Goal: Task Accomplishment & Management: Use online tool/utility

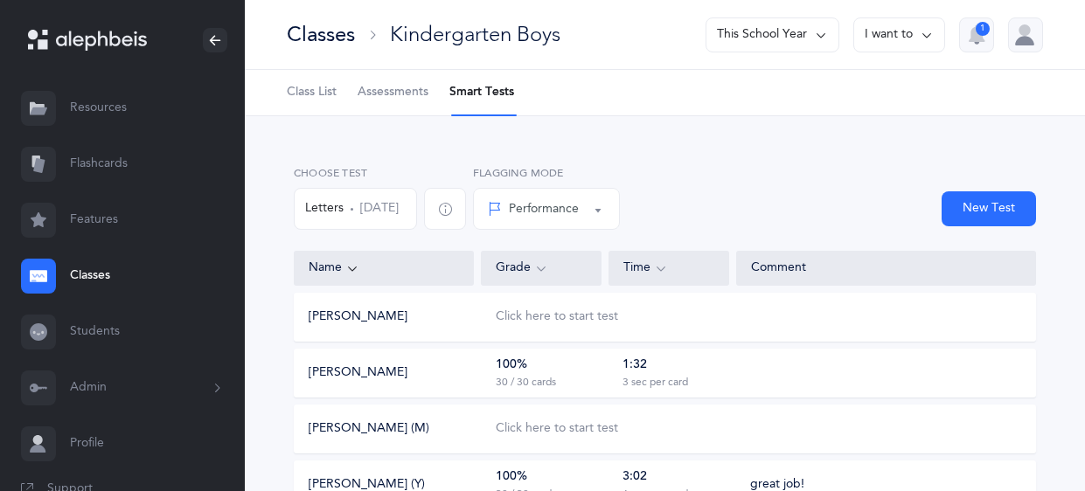
click at [296, 42] on div "Classes" at bounding box center [321, 34] width 68 height 29
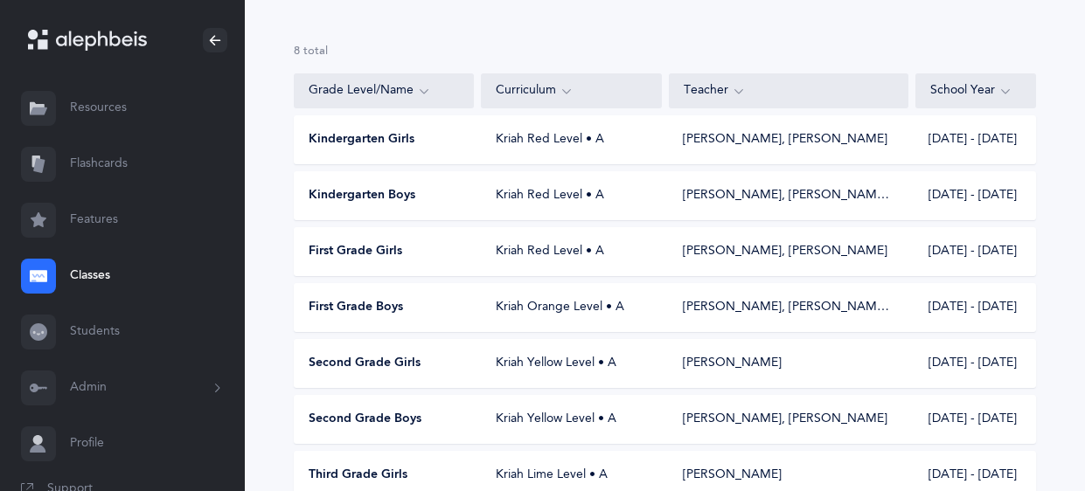
scroll to position [121, 0]
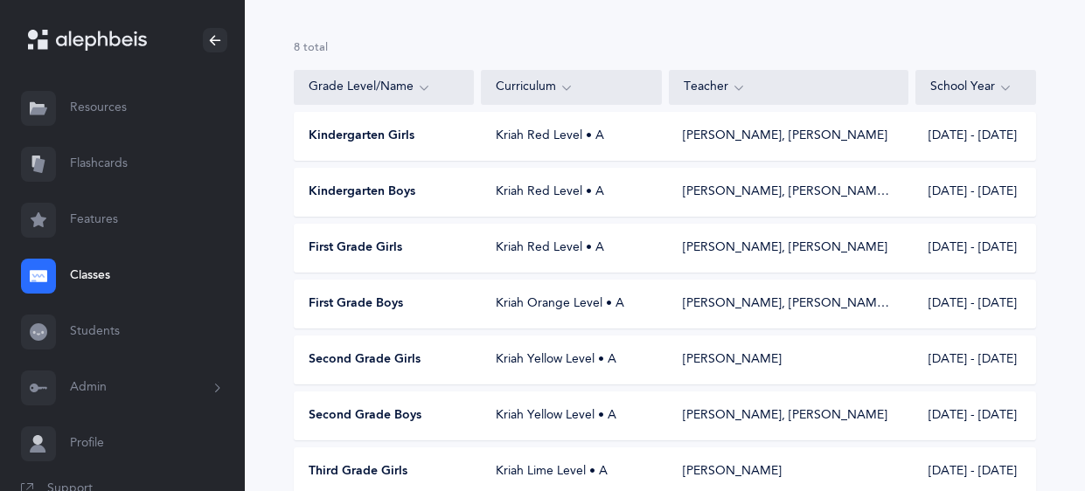
click at [654, 428] on div "Second Grade Boys Kriah Yellow Level • A [PERSON_NAME], [PERSON_NAME] [DATE] - …" at bounding box center [665, 416] width 742 height 49
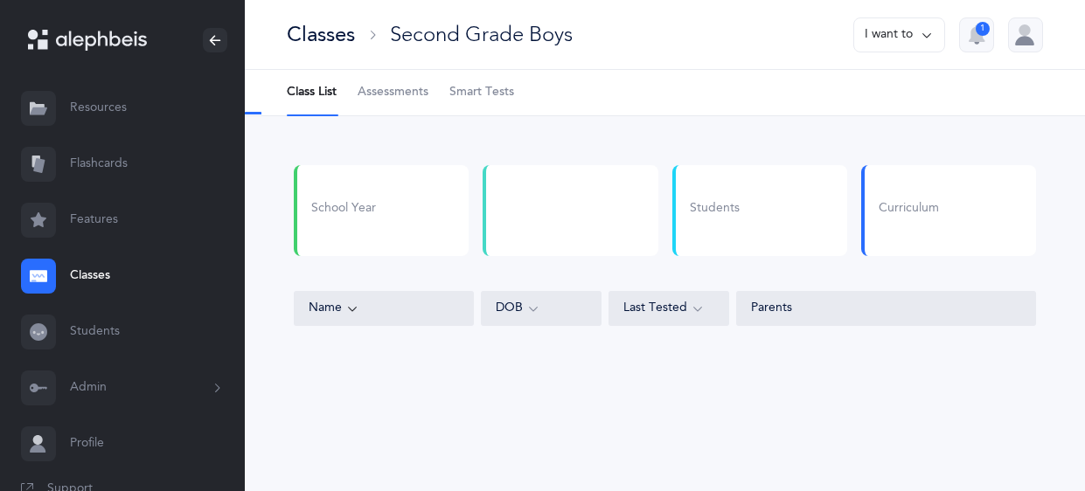
click at [420, 93] on span "Assessments" at bounding box center [393, 92] width 71 height 17
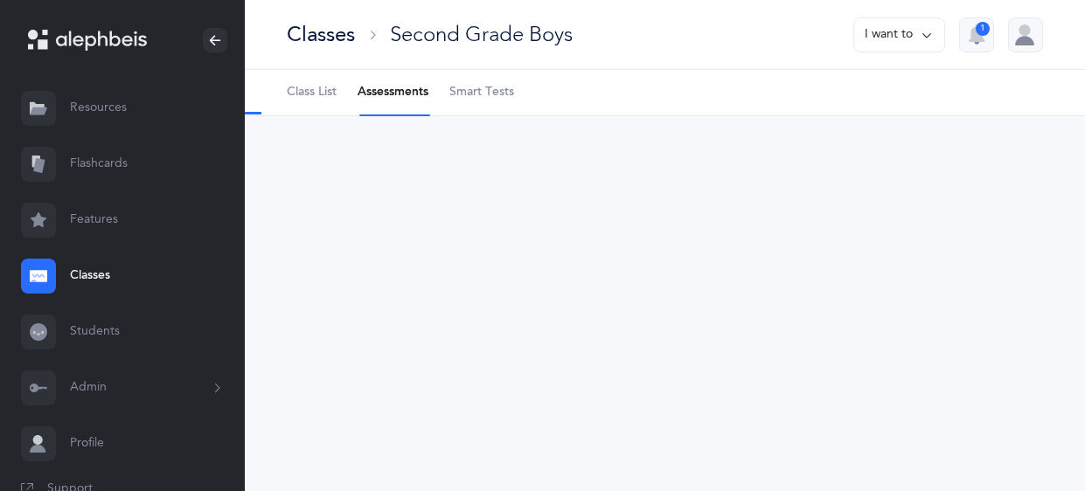
select select "9"
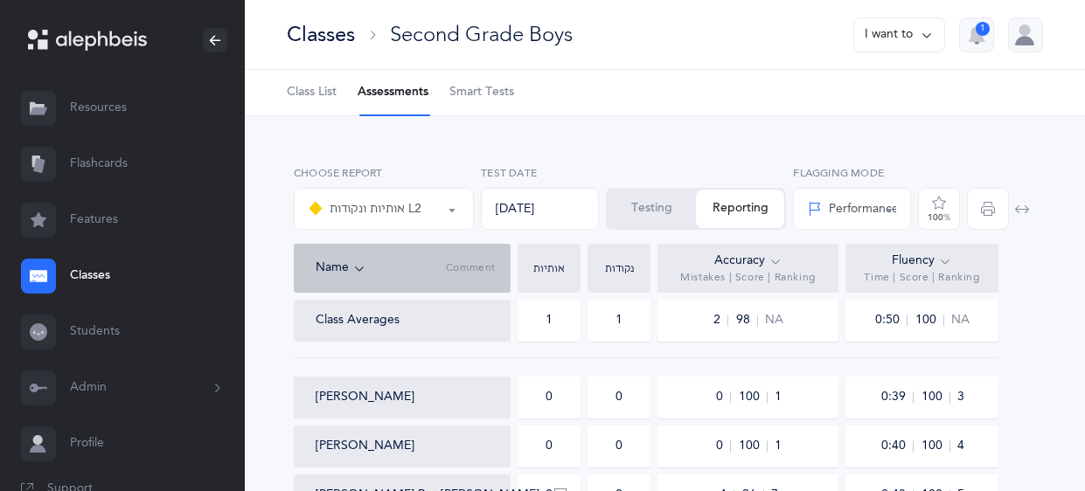
click at [639, 201] on button "Testing" at bounding box center [652, 209] width 88 height 38
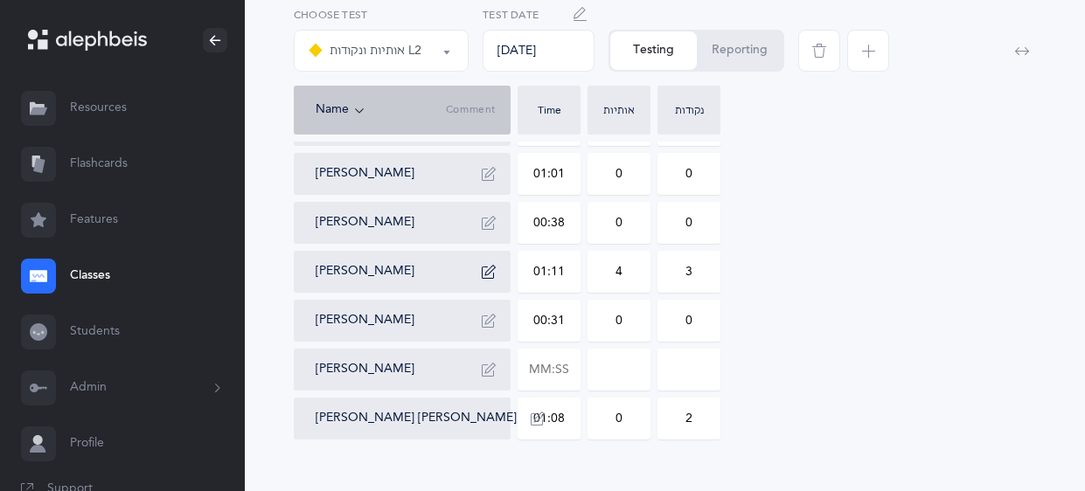
scroll to position [373, 0]
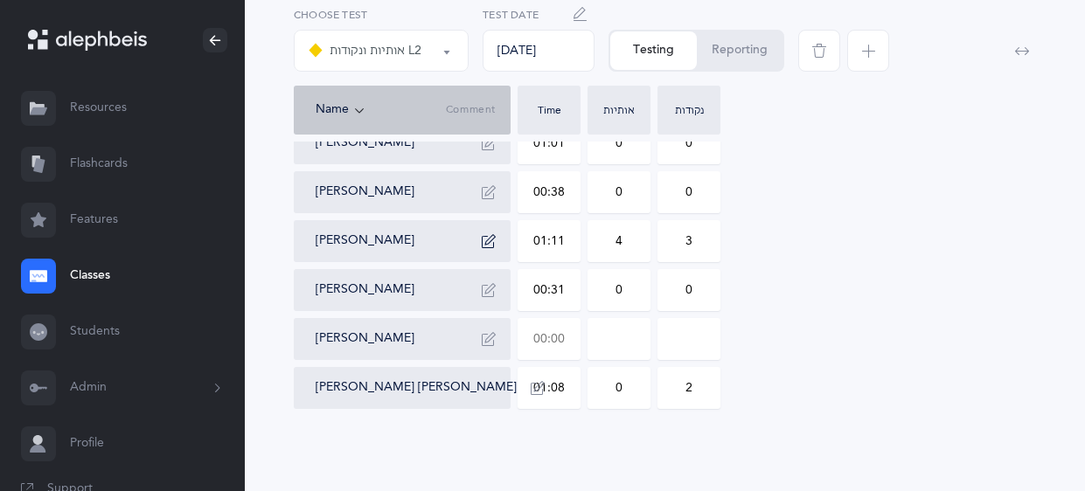
click at [561, 337] on input "text" at bounding box center [548, 339] width 61 height 40
click at [646, 336] on input at bounding box center [618, 339] width 61 height 40
type input "00:53"
type input "0"
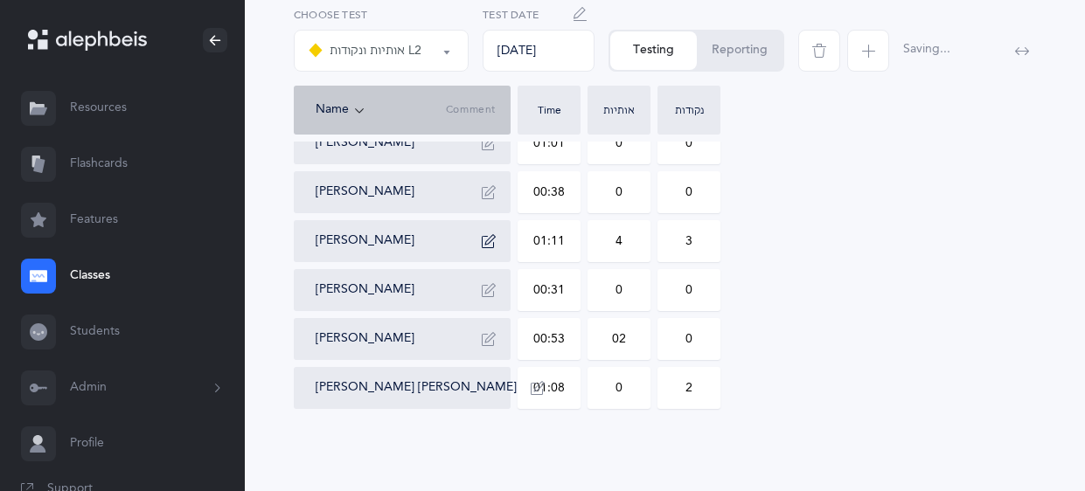
type input "02"
click at [700, 337] on input "0" at bounding box center [688, 339] width 61 height 40
type input "01"
click at [492, 344] on icon "button" at bounding box center [489, 339] width 14 height 14
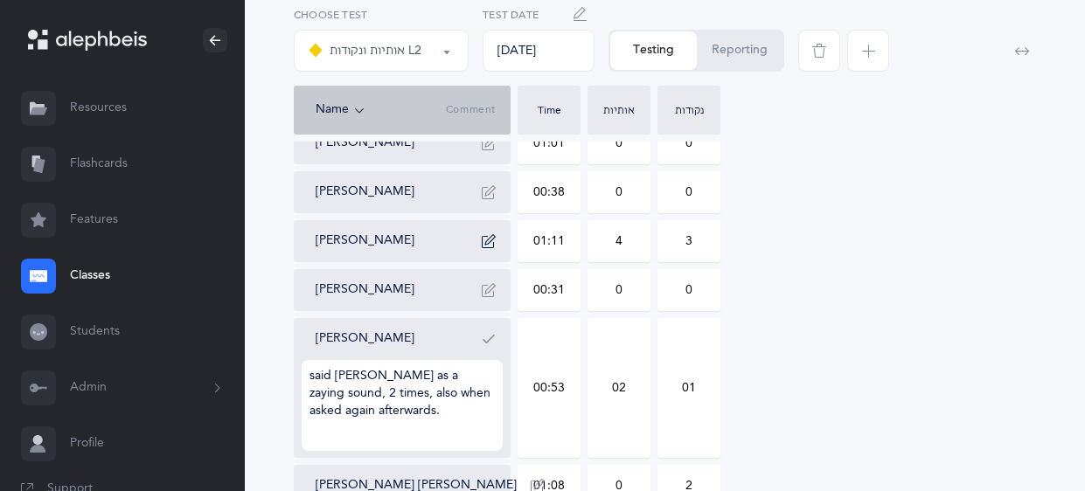
type textarea "said [PERSON_NAME] as a zaying sound, 2 times, also when asked again afterwards."
click at [483, 335] on icon "button" at bounding box center [489, 339] width 14 height 14
